Goal: Check status: Check status

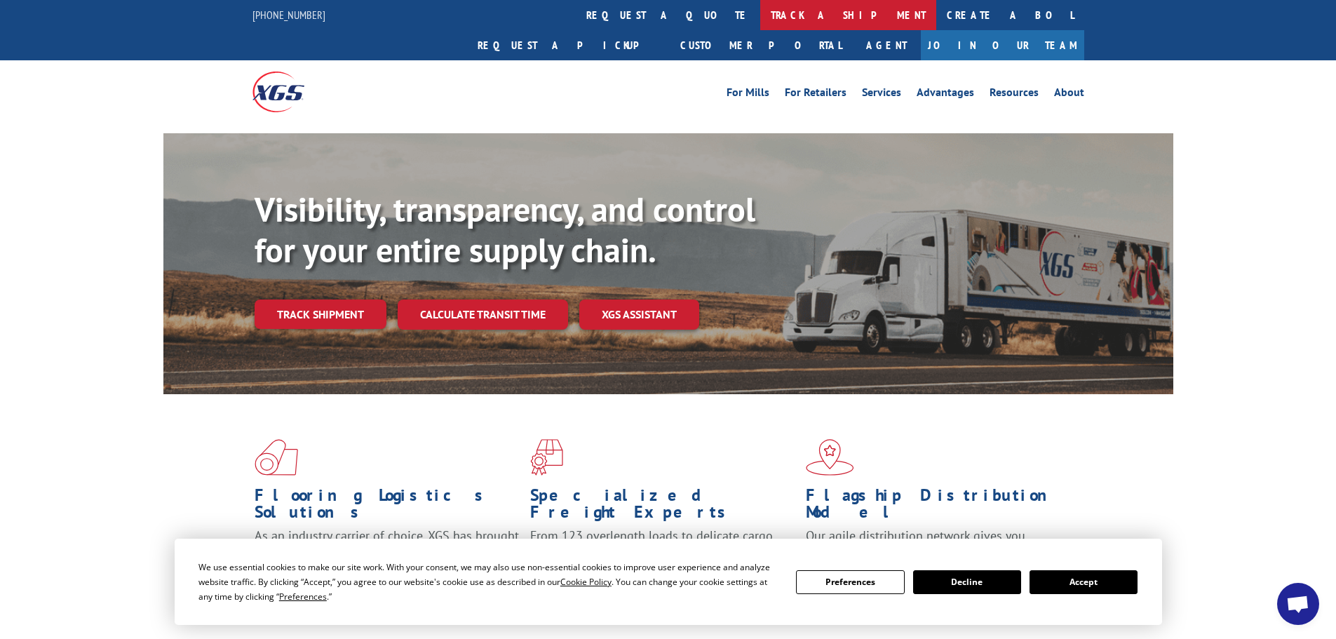
click at [760, 9] on link "track a shipment" at bounding box center [848, 15] width 176 height 30
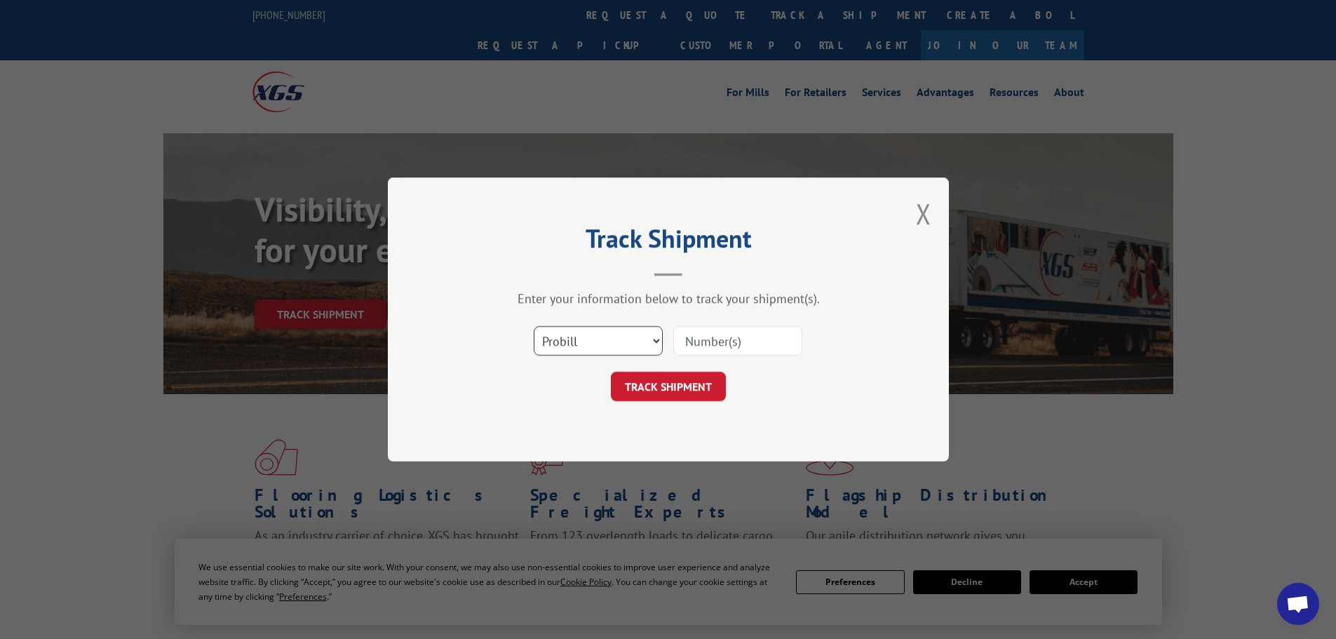
click at [657, 337] on select "Select category... Probill BOL PO" at bounding box center [597, 340] width 129 height 29
select select "po"
click at [533, 326] on select "Select category... Probill BOL PO" at bounding box center [597, 340] width 129 height 29
click at [716, 340] on input at bounding box center [737, 340] width 129 height 29
paste input "14532716"
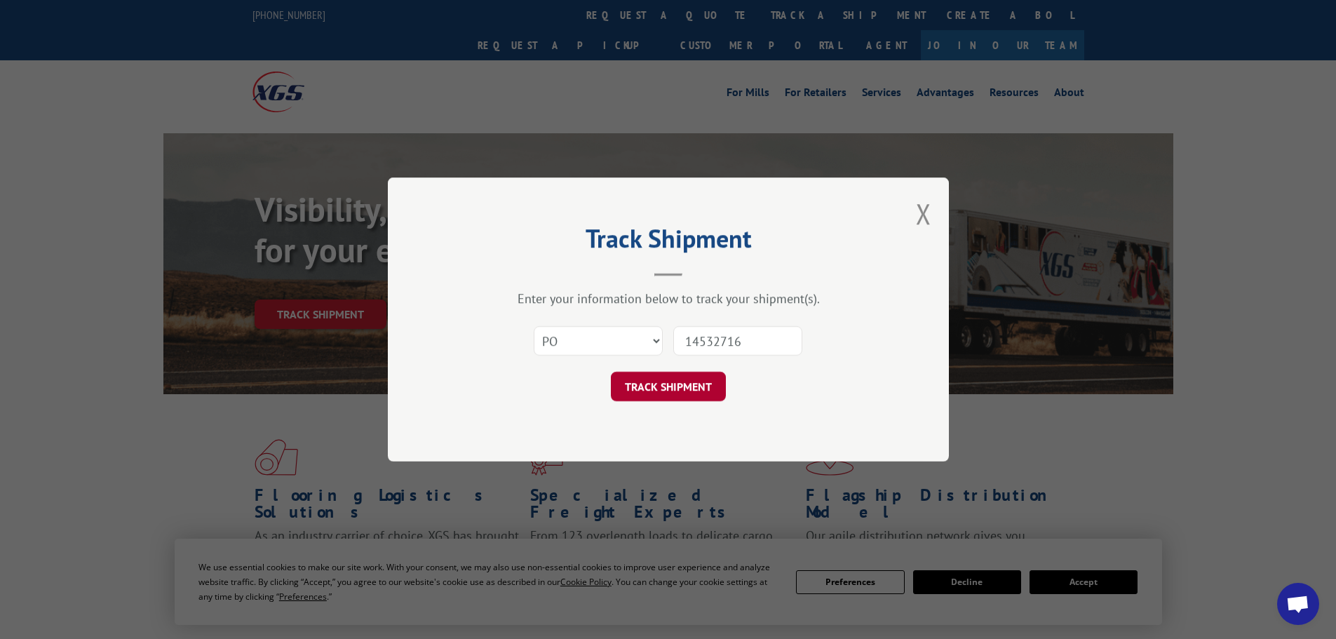
type input "14532716"
click at [653, 382] on button "TRACK SHIPMENT" at bounding box center [668, 386] width 115 height 29
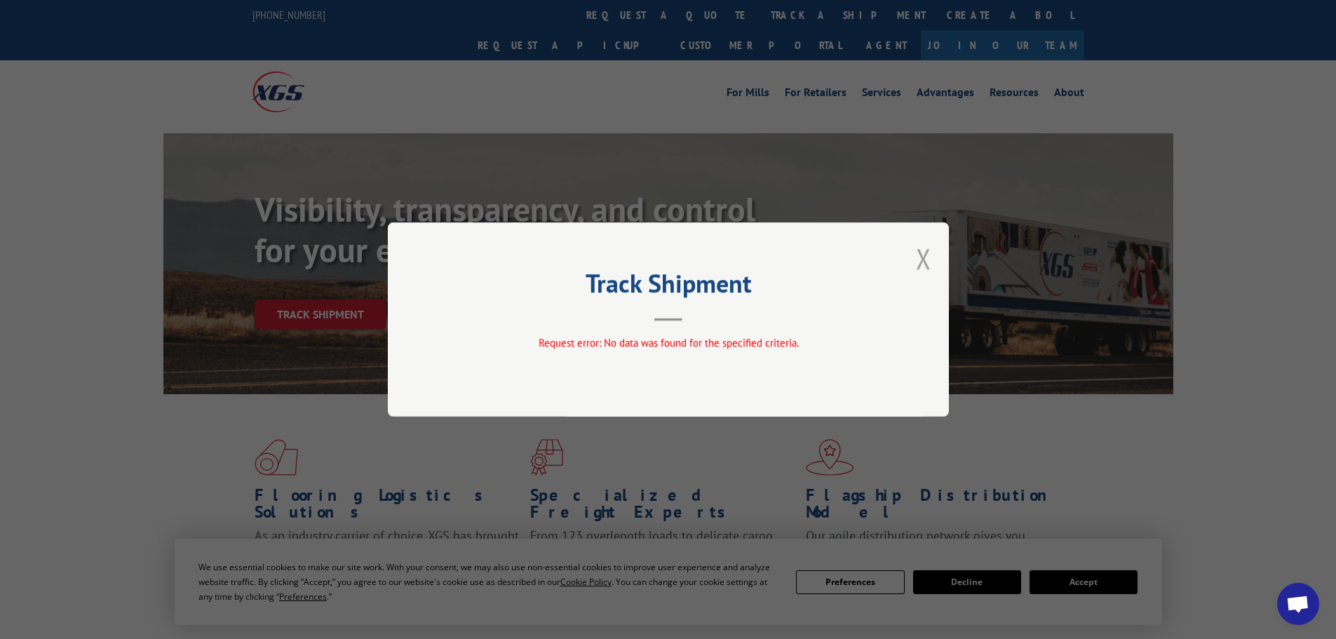
click at [923, 259] on button "Close modal" at bounding box center [923, 258] width 15 height 37
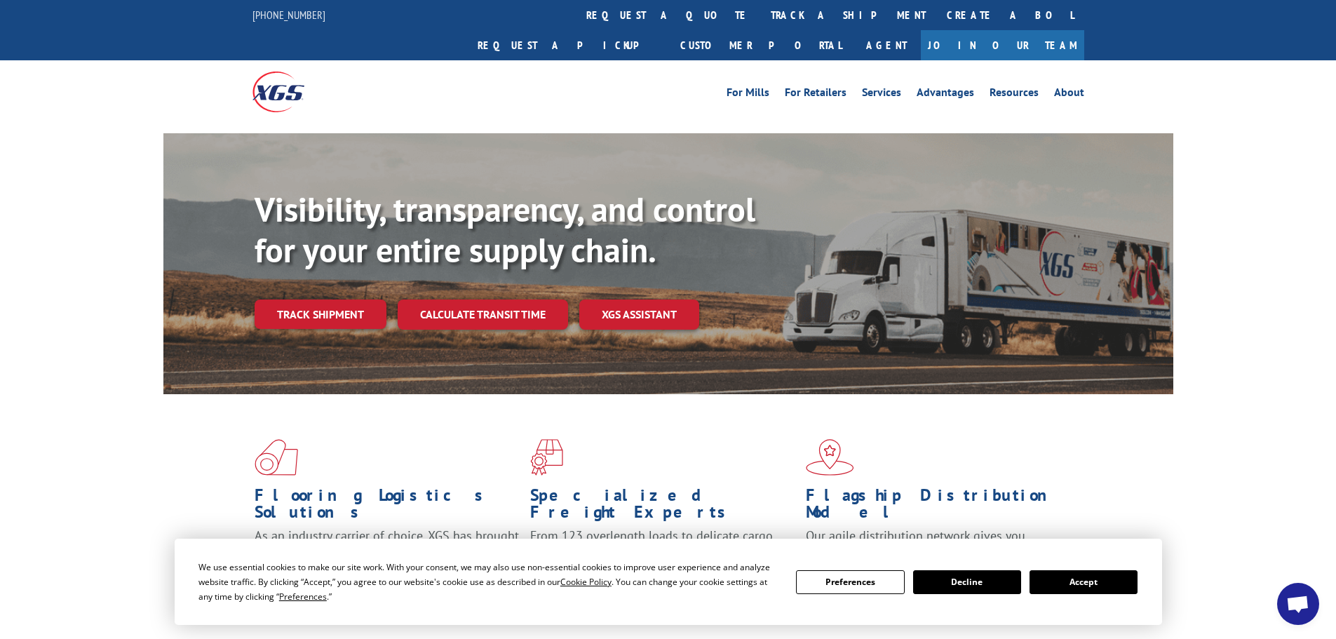
click at [1089, 580] on button "Accept" at bounding box center [1083, 582] width 108 height 24
